Goal: Complete application form: Complete application form

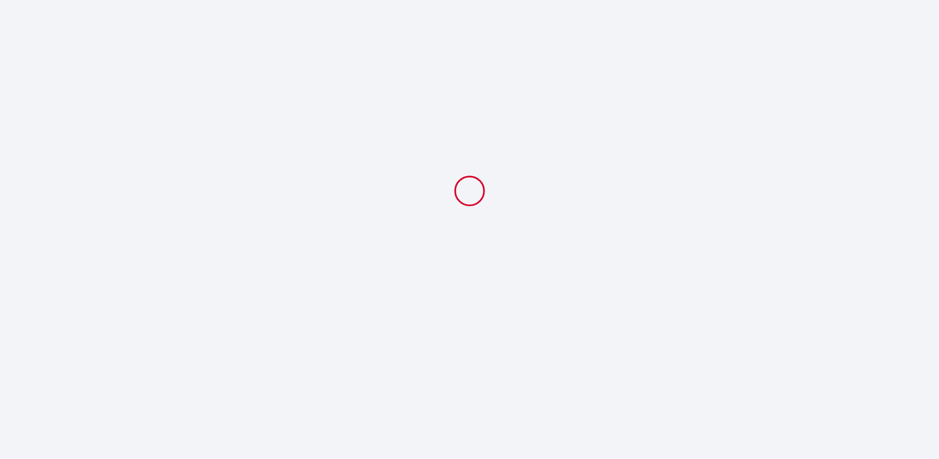
select select
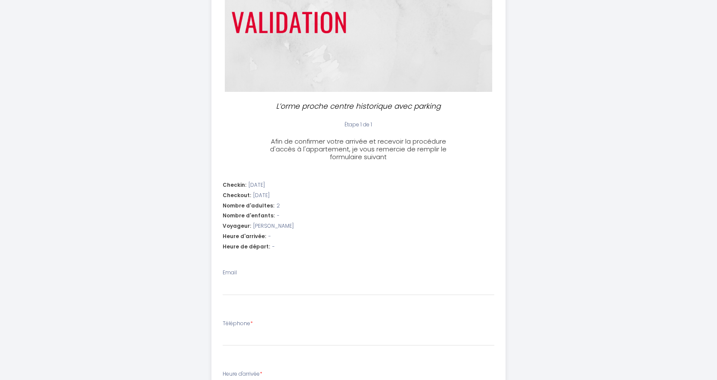
scroll to position [129, 0]
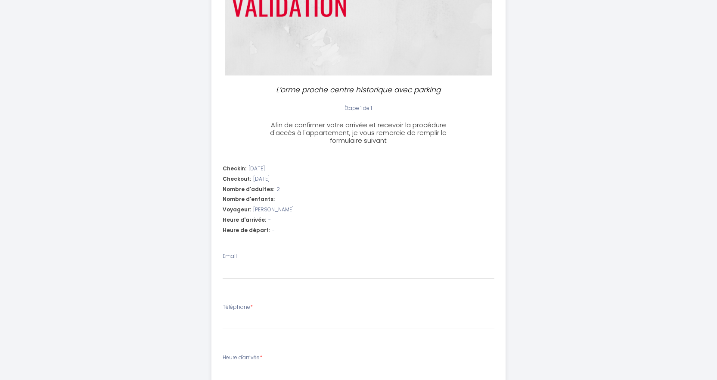
click at [283, 219] on div "Heure d'arrivée: -" at bounding box center [359, 220] width 272 height 8
click at [275, 219] on div "Heure d'arrivée: -" at bounding box center [359, 220] width 272 height 8
click at [268, 219] on span "-" at bounding box center [269, 220] width 3 height 8
click at [268, 218] on span "-" at bounding box center [269, 220] width 3 height 8
click at [268, 219] on span "-" at bounding box center [269, 220] width 3 height 8
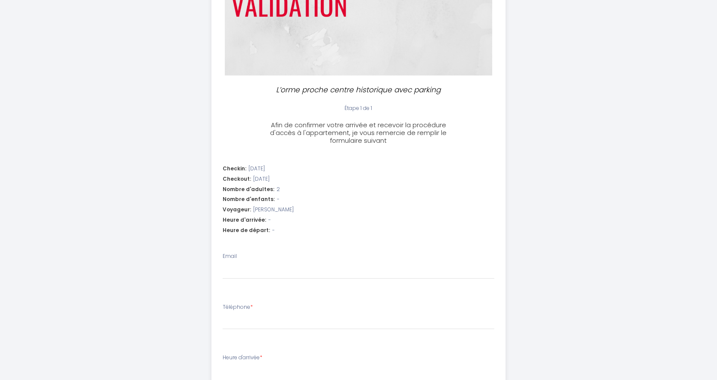
click at [364, 109] on span "Étape 1 de 1" at bounding box center [359, 107] width 28 height 7
click at [367, 157] on div "Checkin: [DATE] Checkout: [DATE] Nombre d'adultes: 2 Nombre d'enfants: - Voyage…" at bounding box center [358, 341] width 305 height 395
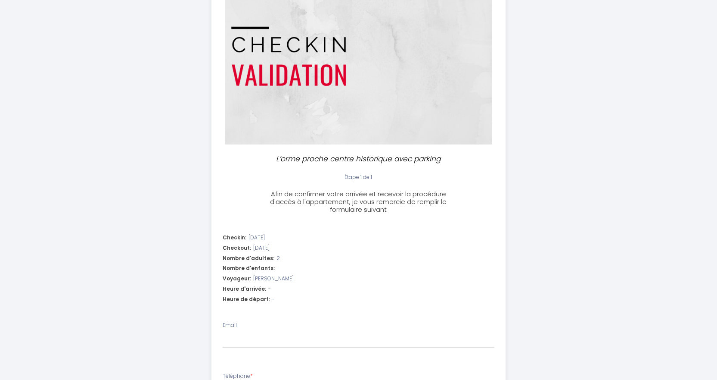
scroll to position [0, 0]
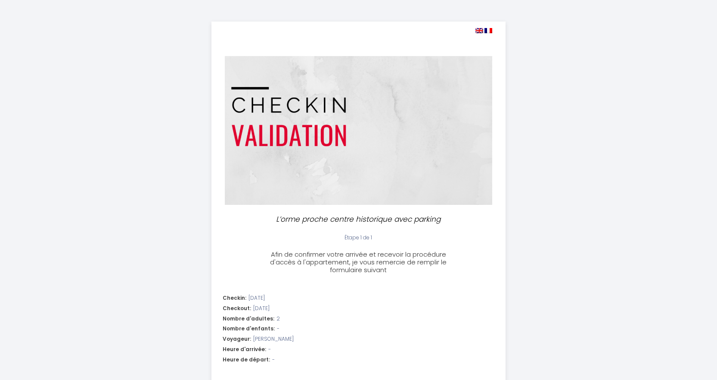
click at [480, 29] on img at bounding box center [480, 30] width 8 height 5
select select
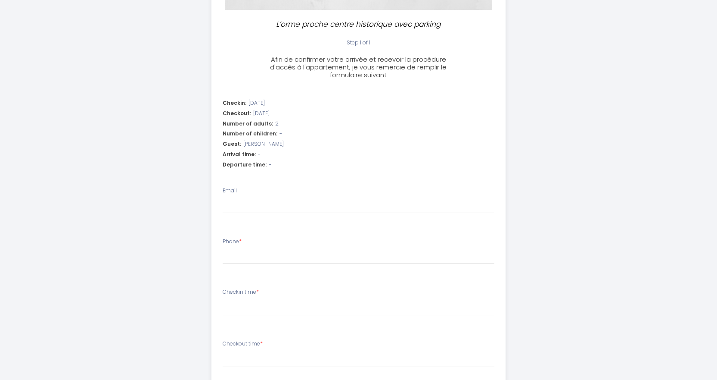
scroll to position [215, 0]
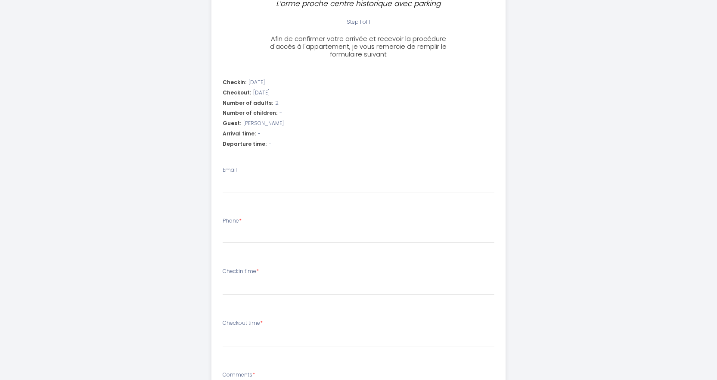
click at [260, 132] on div "Arrival time: -" at bounding box center [359, 134] width 272 height 8
click at [258, 134] on span "-" at bounding box center [259, 134] width 3 height 8
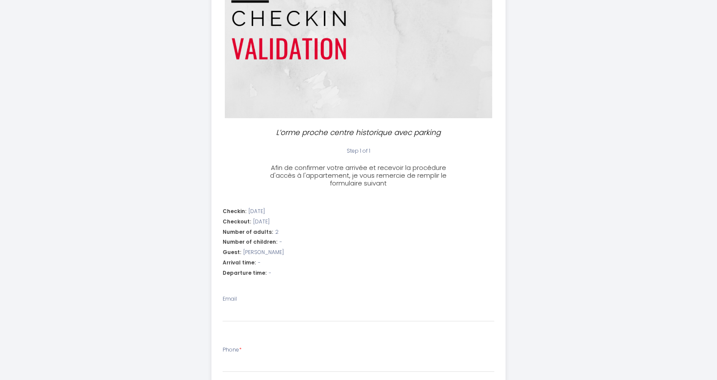
scroll to position [86, 0]
click at [279, 210] on div "Checkin: [DATE]" at bounding box center [359, 212] width 272 height 8
click at [265, 212] on span "[DATE]" at bounding box center [257, 212] width 16 height 8
click at [252, 212] on span "[DATE]" at bounding box center [257, 212] width 16 height 8
click at [236, 218] on span "Checkout:" at bounding box center [237, 222] width 28 height 8
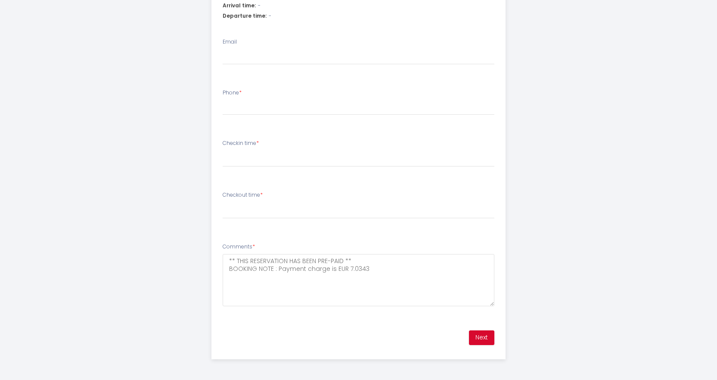
scroll to position [344, 0]
click at [255, 139] on label "Checkin time *" at bounding box center [241, 142] width 36 height 8
click at [255, 149] on select "16:00 16:30 17:00 17:30 18:00 18:30 19:00 19:30 20:00 20:30 21:00 21:30 22:00 2…" at bounding box center [359, 157] width 272 height 16
click at [258, 164] on select "16:00 16:30 17:00 17:30 18:00 18:30 19:00 19:30 20:00 20:30 21:00 21:30 22:00 2…" at bounding box center [359, 157] width 272 height 16
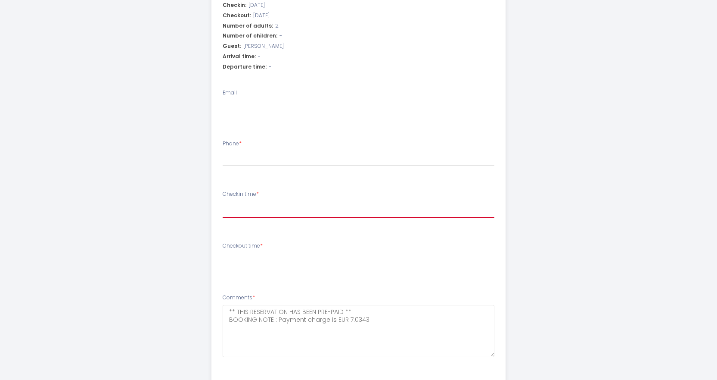
scroll to position [258, 0]
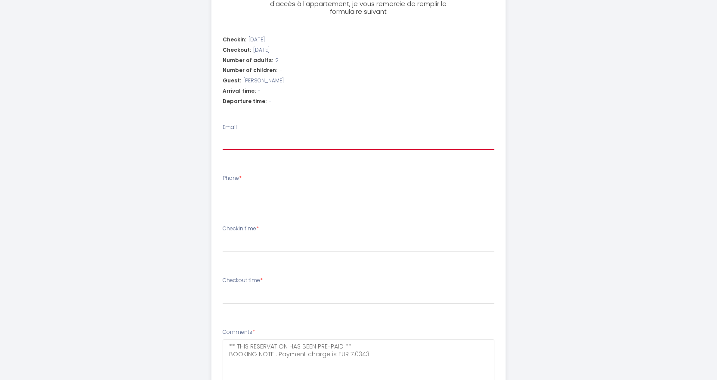
click at [246, 148] on input "Email" at bounding box center [359, 142] width 272 height 16
type input "[EMAIL_ADDRESS][DOMAIN_NAME]"
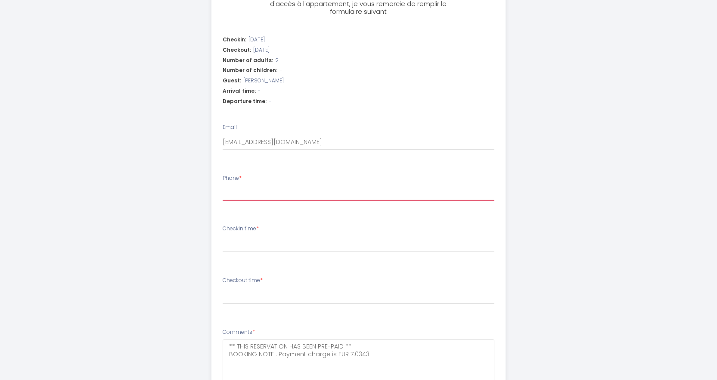
type input "0419804433"
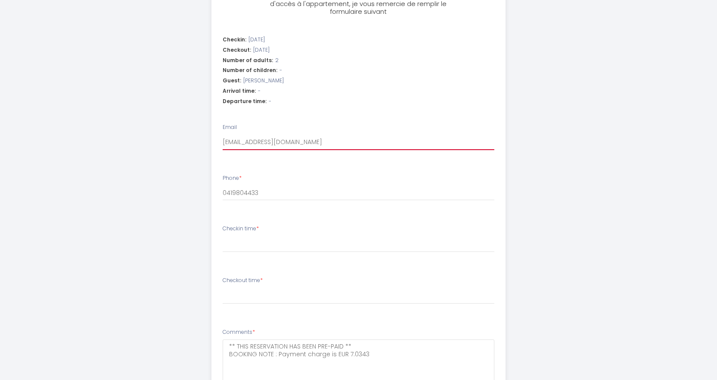
select select
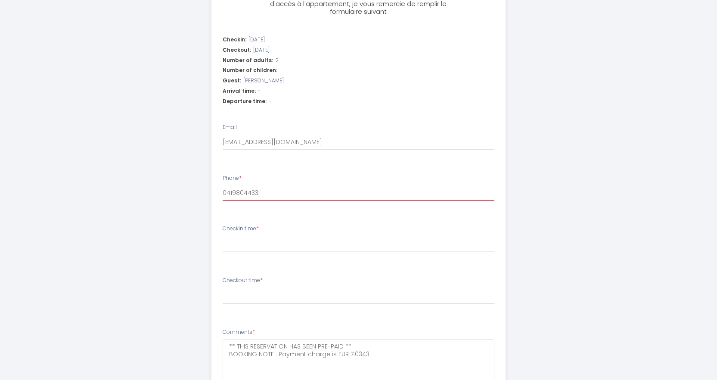
click at [223, 196] on input "0419804433" at bounding box center [359, 193] width 272 height 16
type input "[PHONE_NUMBER]"
select select
type input "[PHONE_NUMBER]"
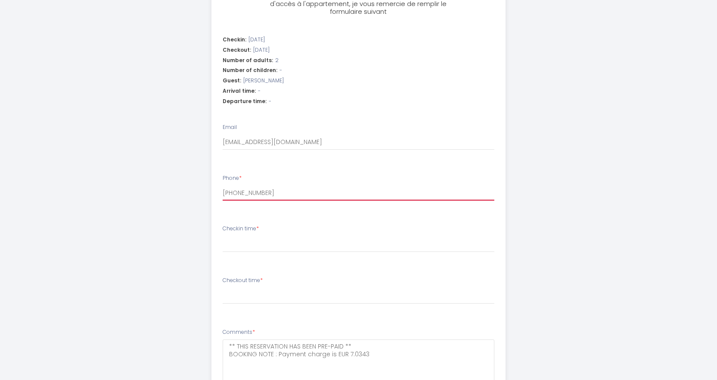
select select
type input "[PHONE_NUMBER]"
select select
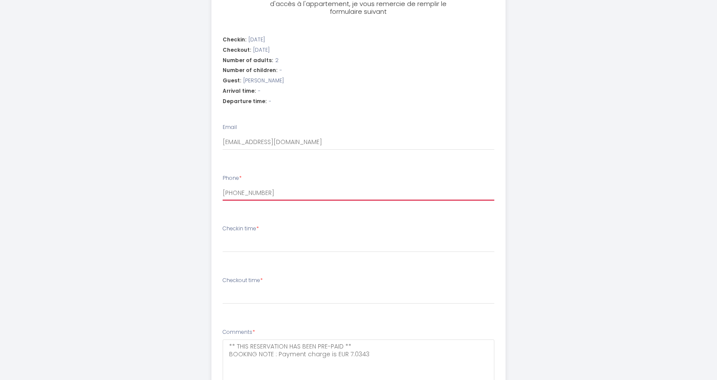
type input "[PHONE_NUMBER]"
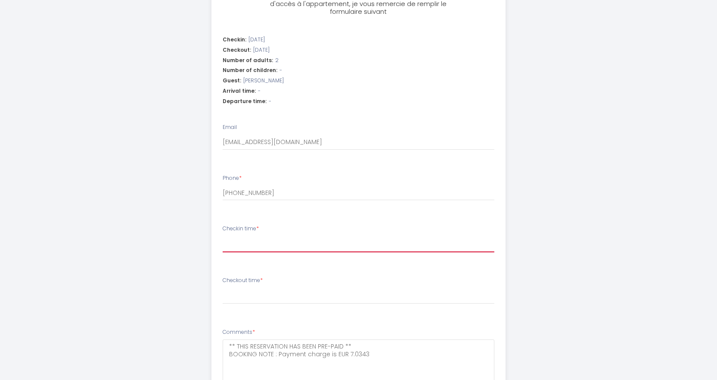
click at [239, 246] on select "16:00 16:30 17:00 17:30 18:00 18:30 19:00 19:30 20:00 20:30 21:00 21:30 22:00 2…" at bounding box center [359, 244] width 272 height 16
select select "16:00"
click at [223, 236] on select "16:00 16:30 17:00 17:30 18:00 18:30 19:00 19:30 20:00 20:30 21:00 21:30 22:00 2…" at bounding box center [359, 244] width 272 height 16
click at [235, 279] on label "Checkout time *" at bounding box center [243, 280] width 40 height 8
click at [235, 287] on select "00:00 00:30 01:00 01:30 02:00 02:30 03:00 03:30 04:00 04:30 05:00 05:30 06:00 0…" at bounding box center [359, 295] width 272 height 16
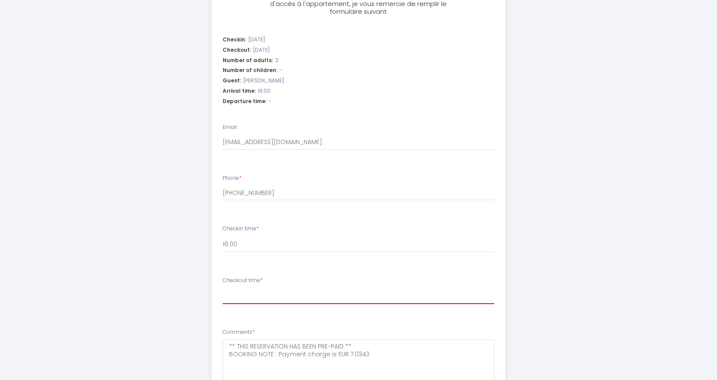
click at [227, 302] on select "00:00 00:30 01:00 01:30 02:00 02:30 03:00 03:30 04:00 04:30 05:00 05:30 06:00 0…" at bounding box center [359, 295] width 272 height 16
select select "10:00"
click at [223, 287] on select "00:00 00:30 01:00 01:30 02:00 02:30 03:00 03:30 04:00 04:30 05:00 05:30 06:00 0…" at bounding box center [359, 295] width 272 height 16
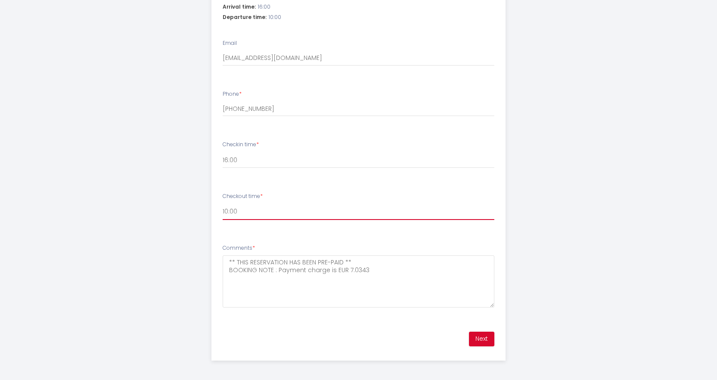
scroll to position [344, 0]
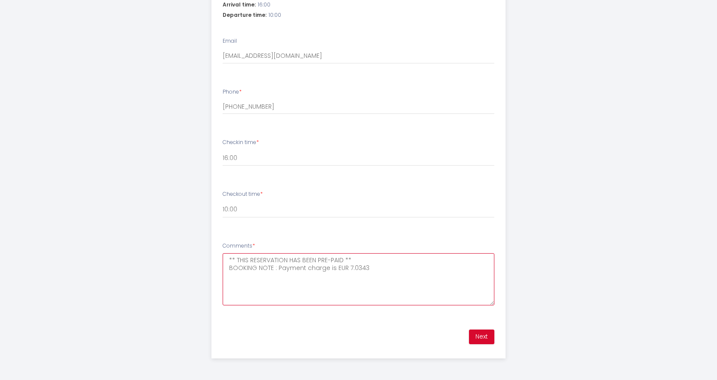
click at [274, 297] on textarea "** THIS RESERVATION HAS BEEN PRE-PAID ** BOOKING NOTE : Payment charge is EUR 7…" at bounding box center [359, 279] width 272 height 52
click at [480, 337] on button "Next" at bounding box center [481, 336] width 25 height 15
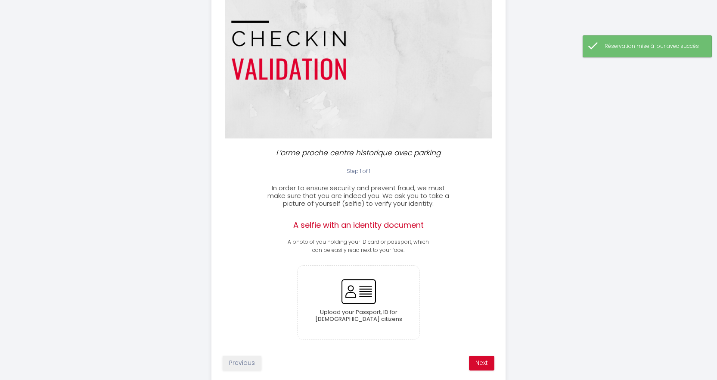
scroll to position [93, 0]
